Goal: Task Accomplishment & Management: Manage account settings

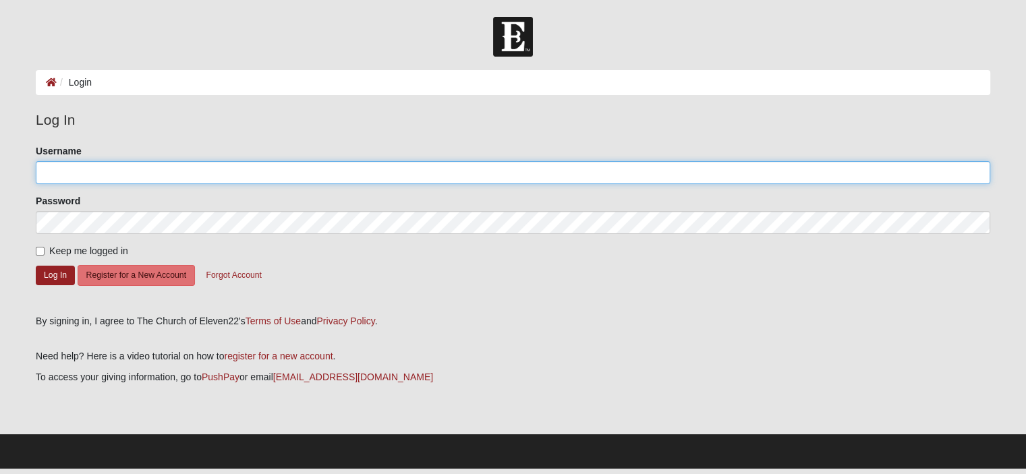
type input "MikeC"
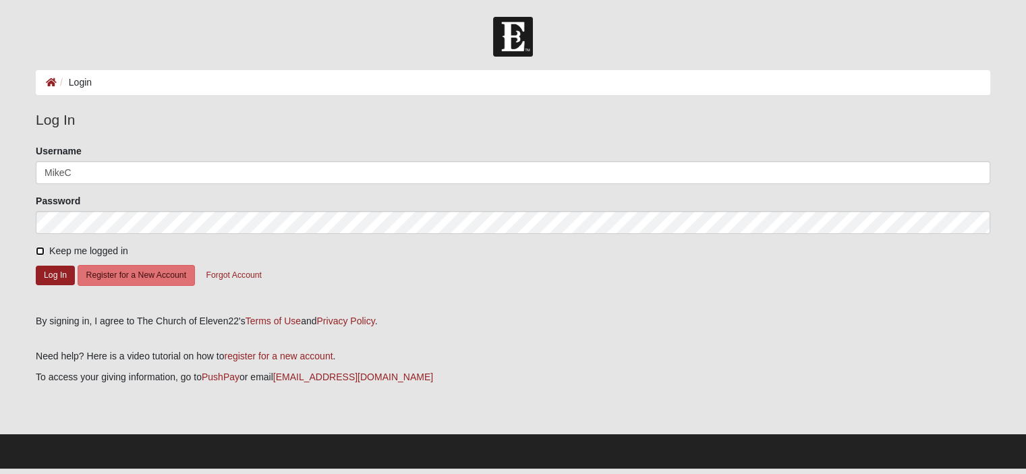
click at [43, 253] on input "Keep me logged in" at bounding box center [40, 251] width 9 height 9
checkbox input "true"
click at [46, 270] on form "Please correct the following: Username MikeC Password Keep me logged in Log In …" at bounding box center [513, 224] width 954 height 160
click at [59, 285] on button "Log In" at bounding box center [55, 276] width 39 height 20
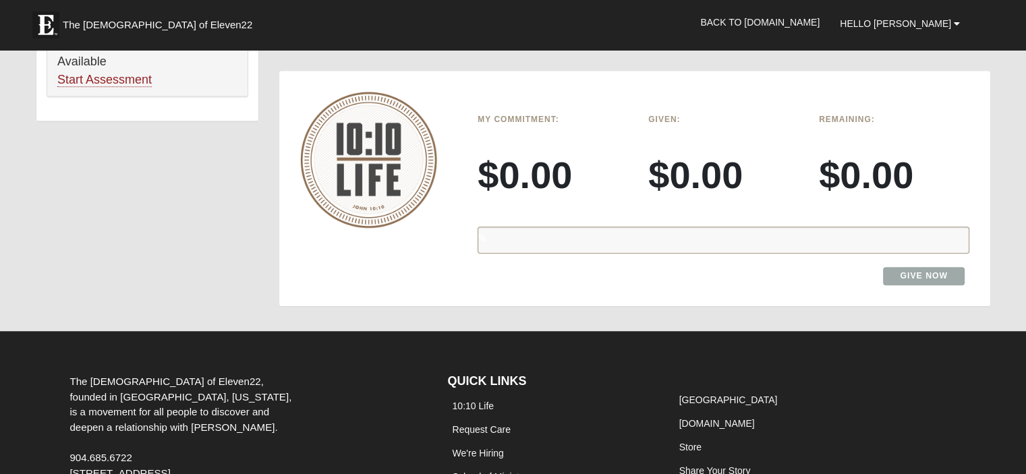
scroll to position [944, 0]
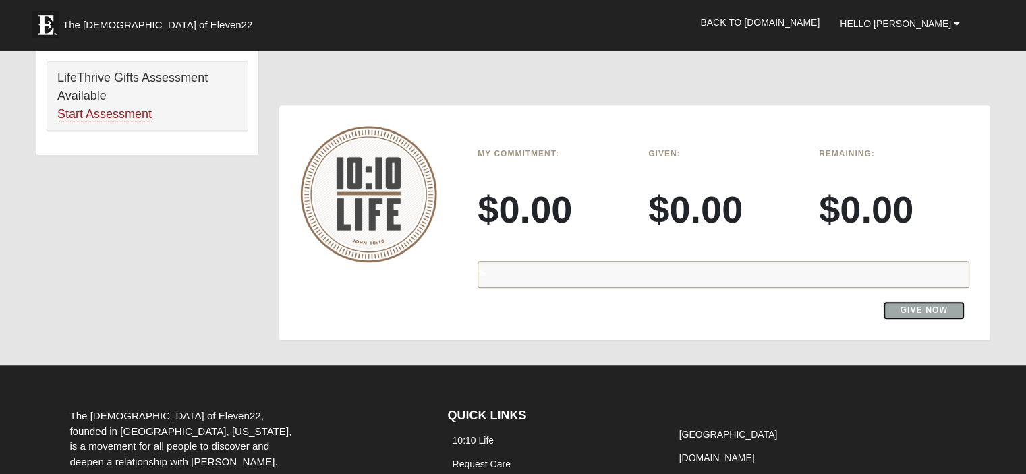
click at [922, 320] on link "Give Now" at bounding box center [924, 310] width 82 height 18
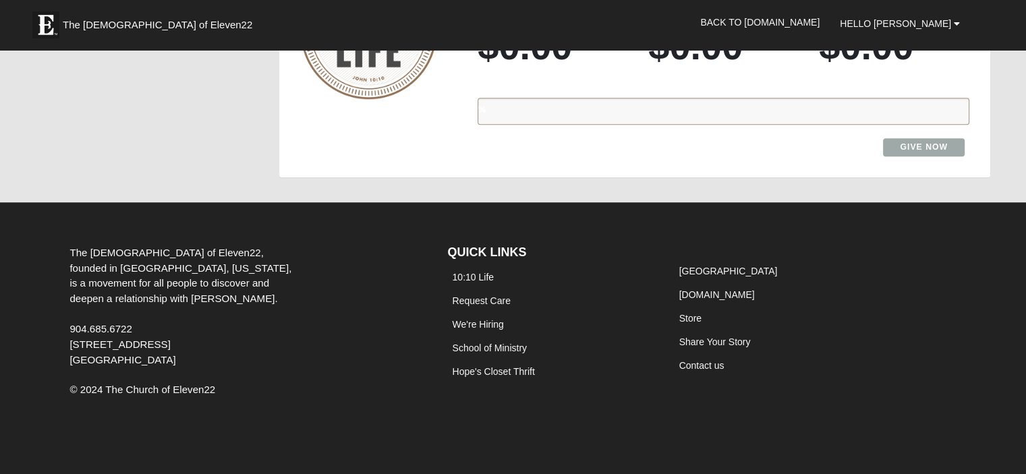
scroll to position [1235, 0]
